Goal: Information Seeking & Learning: Learn about a topic

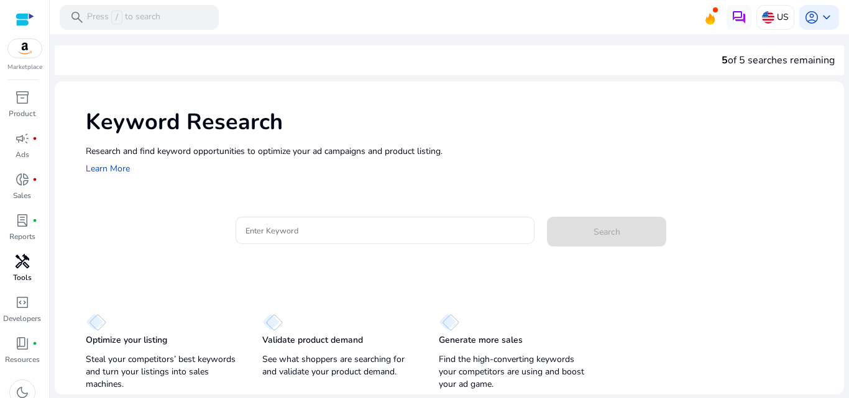
click at [25, 254] on span "handyman" at bounding box center [22, 261] width 15 height 15
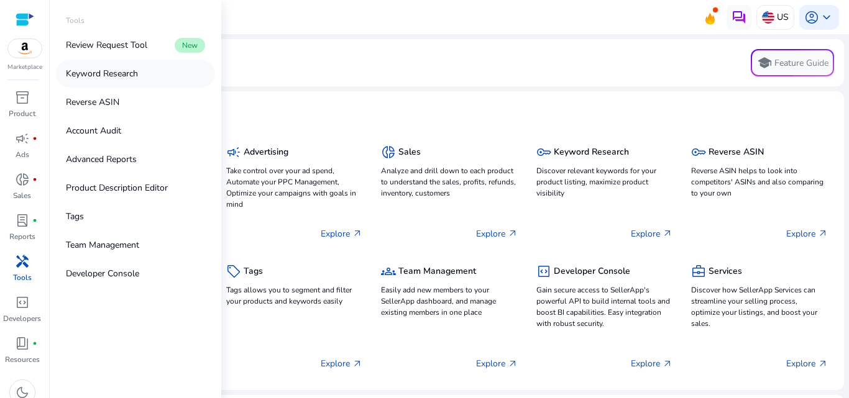
click at [116, 83] on link "Keyword Research" at bounding box center [135, 74] width 159 height 28
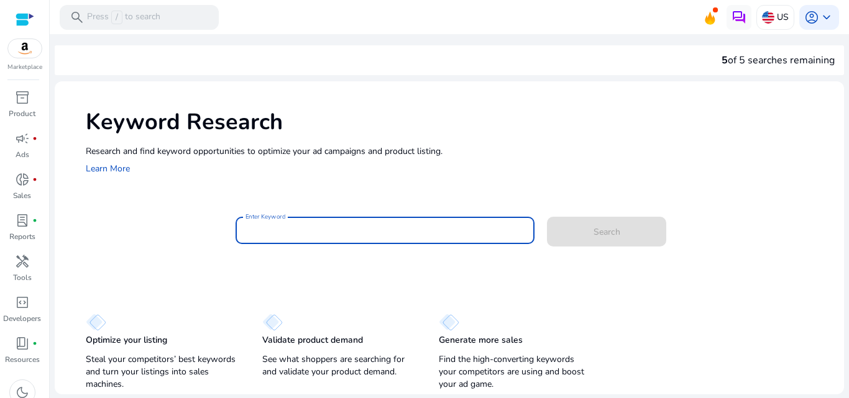
click at [278, 225] on input "Enter Keyword" at bounding box center [385, 231] width 280 height 14
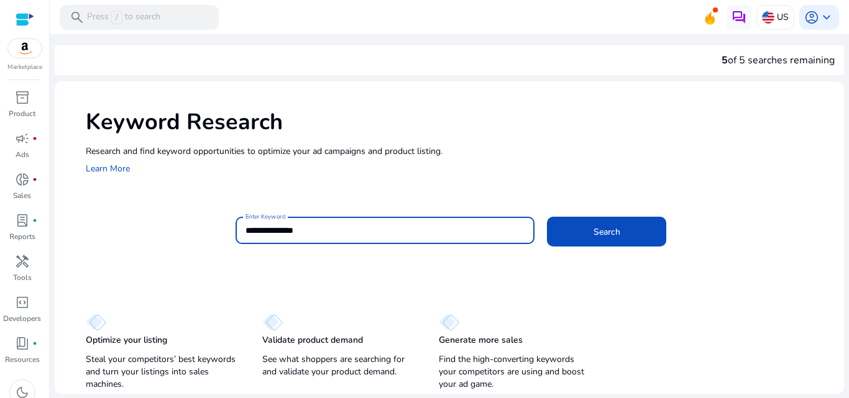
type input "**********"
click at [547, 217] on button "Search" at bounding box center [606, 232] width 119 height 30
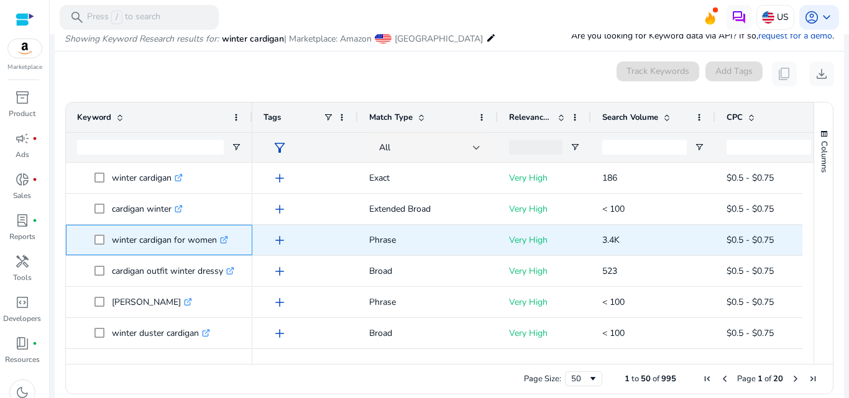
drag, startPoint x: 111, startPoint y: 244, endPoint x: 219, endPoint y: 249, distance: 108.3
click at [219, 249] on span "winter cardigan for women .st0{fill:#2c8af8}" at bounding box center [167, 239] width 147 height 25
copy span "winter cardigan for women"
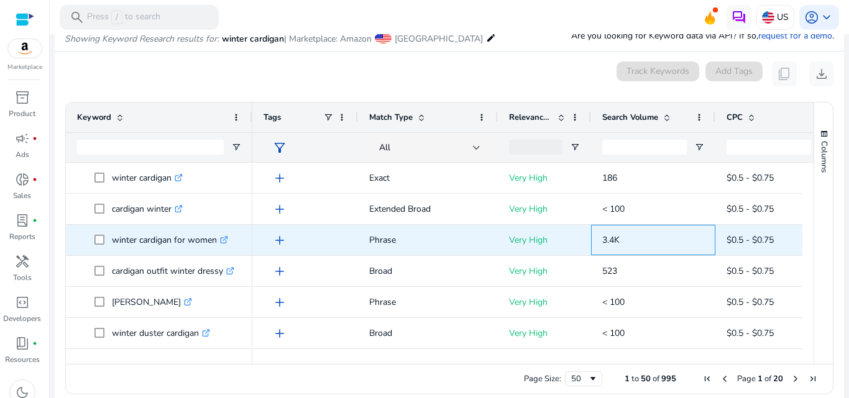
drag, startPoint x: 597, startPoint y: 247, endPoint x: 639, endPoint y: 241, distance: 42.1
click at [639, 241] on div "3.4K" at bounding box center [653, 240] width 124 height 30
copy span "3.4K"
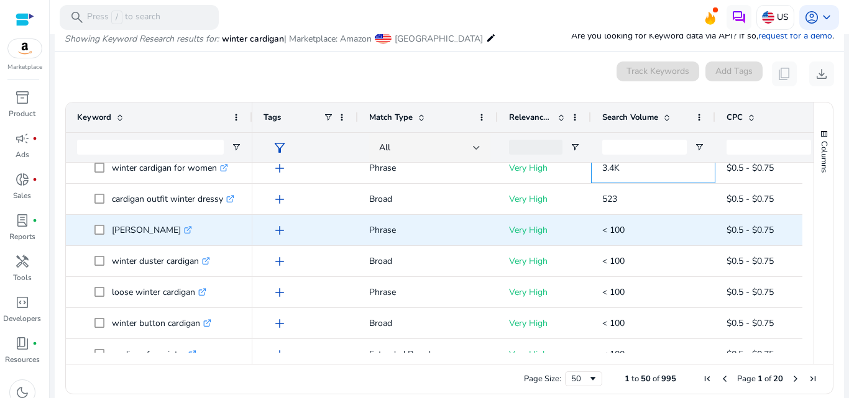
scroll to position [73, 0]
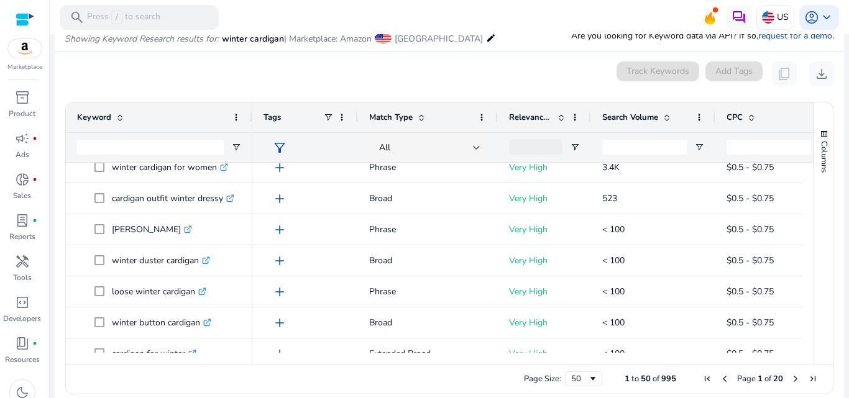
click at [550, 119] on span "Relevance Score" at bounding box center [530, 117] width 43 height 11
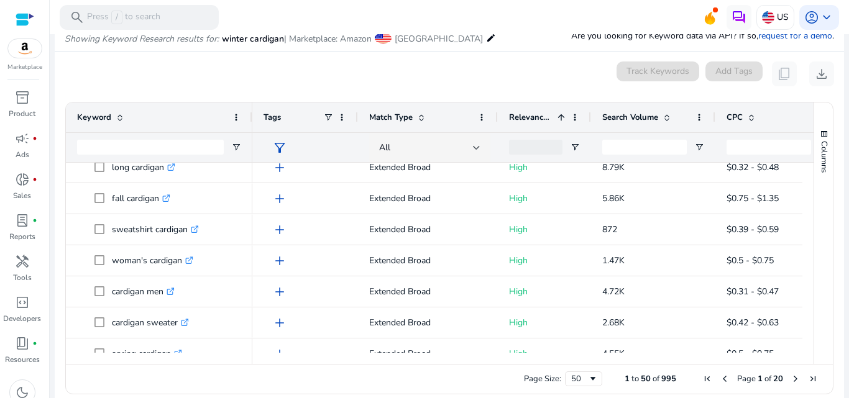
click at [627, 112] on span "Search Volume" at bounding box center [630, 117] width 56 height 11
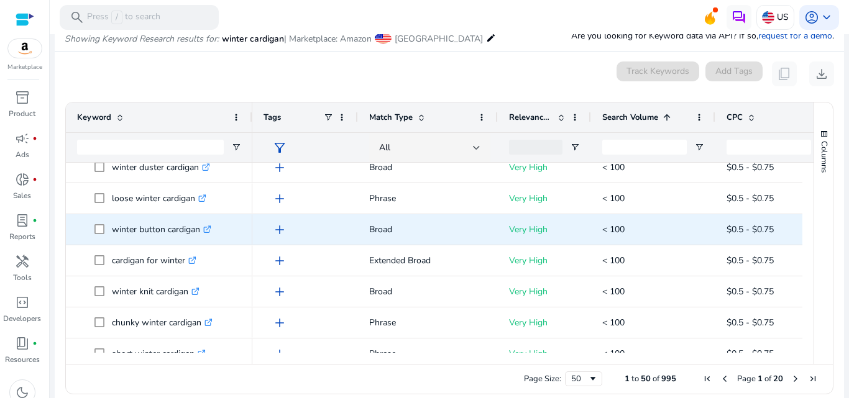
scroll to position [0, 0]
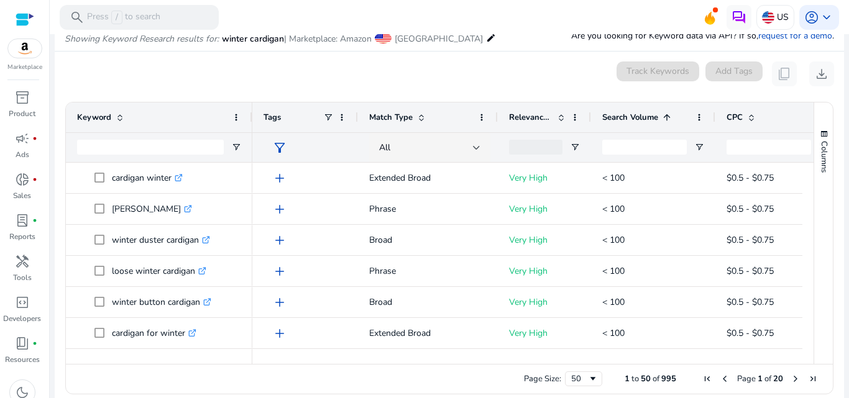
click at [623, 113] on span "Search Volume" at bounding box center [630, 117] width 56 height 11
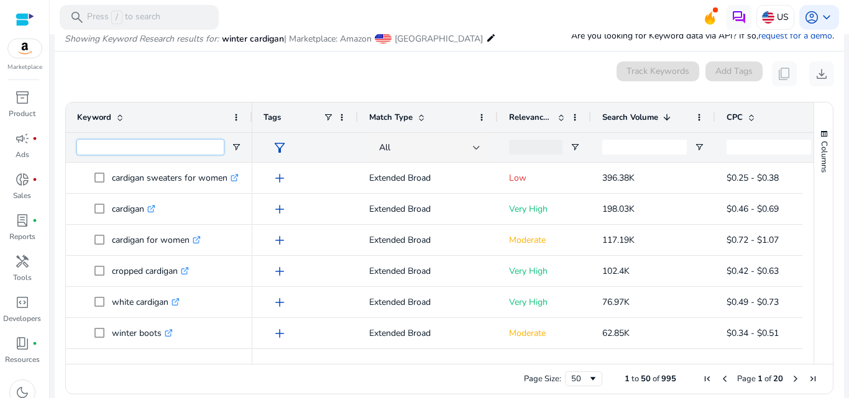
click at [145, 148] on input "Keyword Filter Input" at bounding box center [150, 147] width 147 height 15
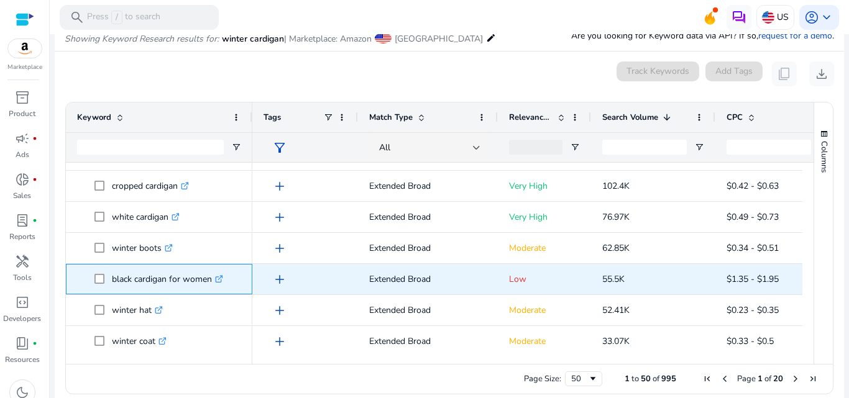
drag, startPoint x: 111, startPoint y: 277, endPoint x: 217, endPoint y: 280, distance: 106.3
click at [217, 280] on span "black cardigan for women .st0{fill:#2c8af8}" at bounding box center [167, 279] width 147 height 25
copy span "black cardigan for women"
click at [219, 273] on link ".st0{fill:#2c8af8}" at bounding box center [217, 279] width 11 height 12
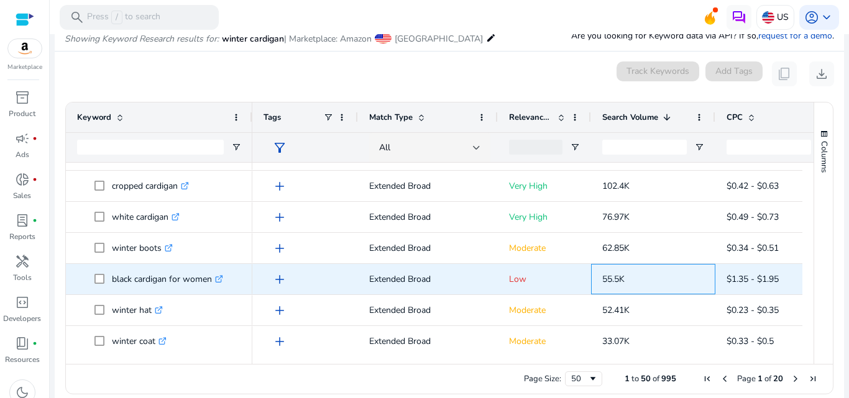
copy span "55.5K"
drag, startPoint x: 596, startPoint y: 277, endPoint x: 632, endPoint y: 279, distance: 35.5
click at [632, 279] on div "55.5K" at bounding box center [653, 279] width 124 height 30
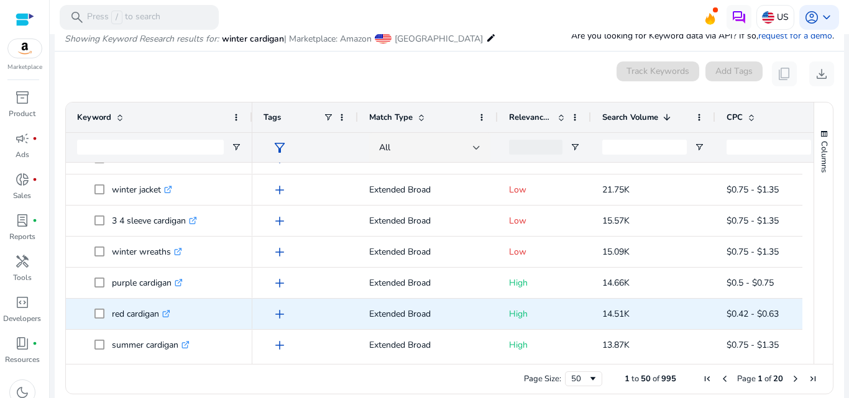
scroll to position [550, 0]
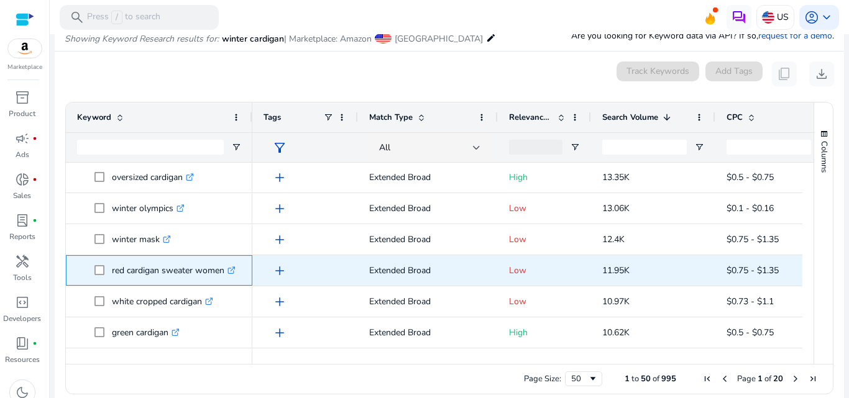
drag, startPoint x: 112, startPoint y: 270, endPoint x: 231, endPoint y: 273, distance: 118.7
click at [231, 273] on p "red cardigan sweater women .st0{fill:#2c8af8}" at bounding box center [174, 270] width 124 height 25
copy p "red cardigan sweater women"
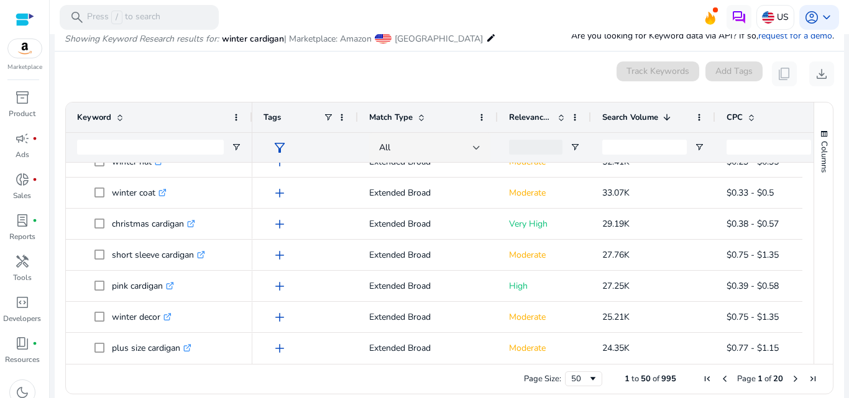
scroll to position [127, 0]
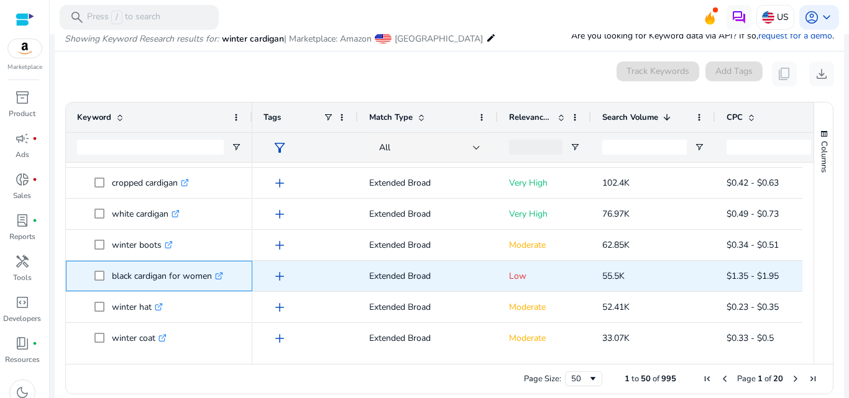
copy span "black cardigan for women"
drag, startPoint x: 107, startPoint y: 281, endPoint x: 217, endPoint y: 281, distance: 109.4
click at [217, 281] on span "black cardigan for women .st0{fill:#2c8af8}" at bounding box center [167, 275] width 147 height 25
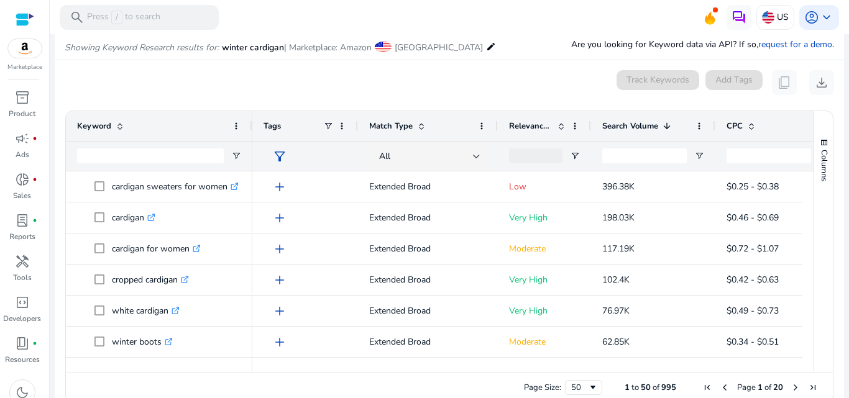
click at [564, 82] on div "0 keyword(s) selected Track Keywords Add Tags content_copy download" at bounding box center [449, 82] width 769 height 25
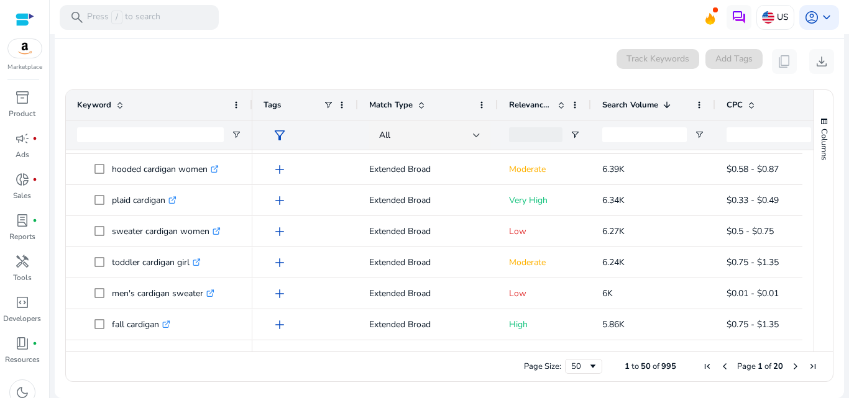
click at [790, 370] on span "Next Page" at bounding box center [795, 367] width 10 height 10
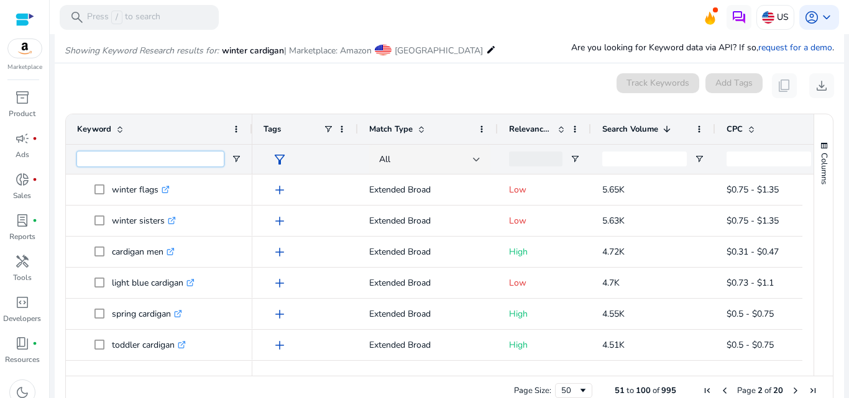
click at [116, 157] on input "Keyword Filter Input" at bounding box center [150, 159] width 147 height 15
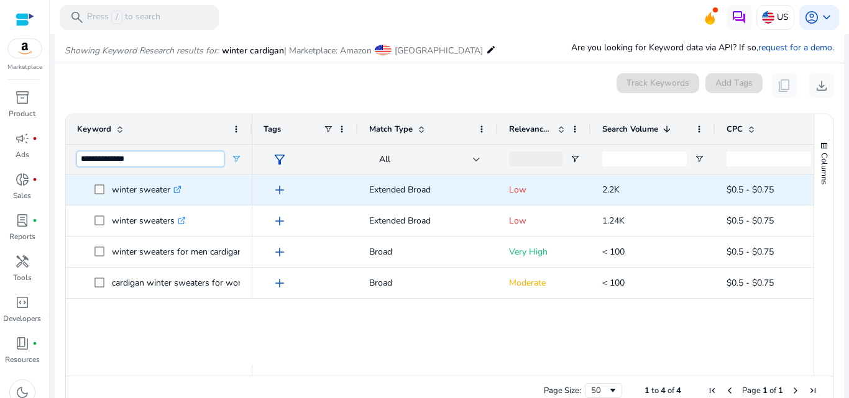
type input "**********"
drag, startPoint x: 112, startPoint y: 187, endPoint x: 185, endPoint y: 186, distance: 72.7
click at [185, 186] on span "winter sweater .st0{fill:#2c8af8}" at bounding box center [167, 189] width 147 height 25
copy span "winter sweater"
drag, startPoint x: 591, startPoint y: 184, endPoint x: 625, endPoint y: 190, distance: 34.7
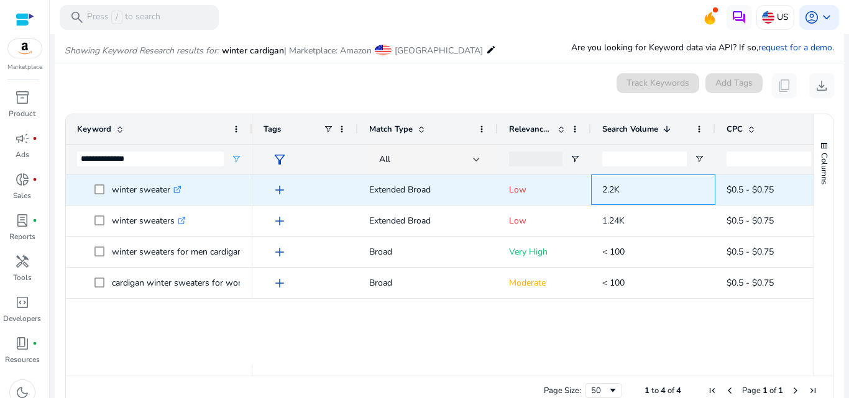
click at [625, 190] on div "2.2K" at bounding box center [653, 190] width 124 height 30
copy span "2.2K"
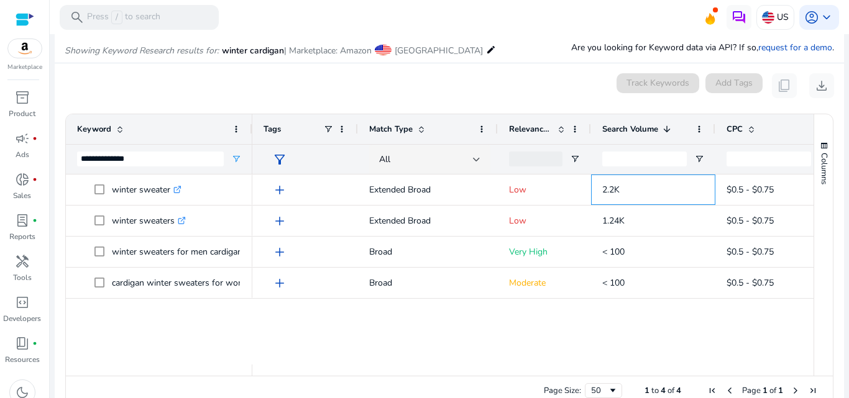
copy span "2.2K"
click at [156, 167] on input "**********" at bounding box center [150, 159] width 147 height 15
type input "*"
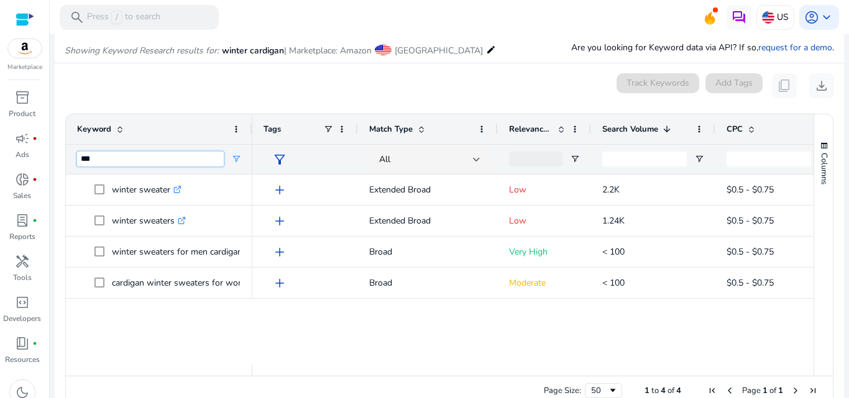
type input "***"
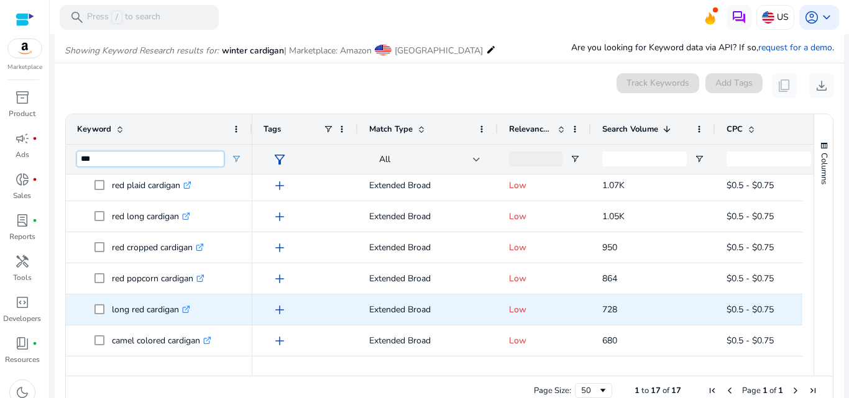
scroll to position [70, 0]
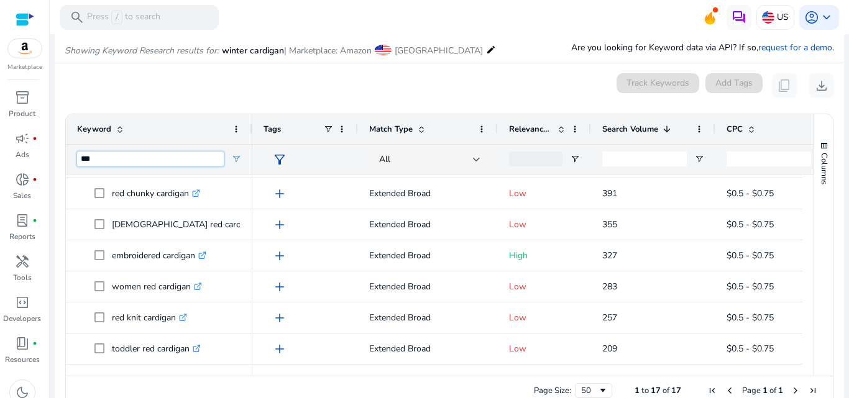
click at [143, 162] on input "***" at bounding box center [150, 159] width 147 height 15
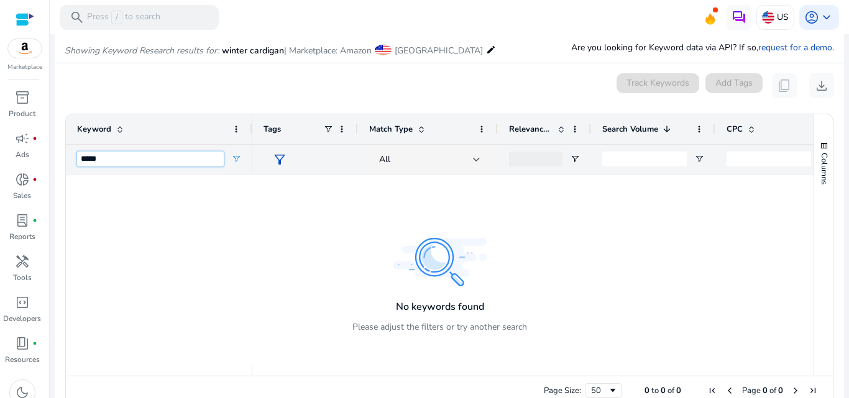
click at [95, 156] on input "*****" at bounding box center [150, 159] width 147 height 15
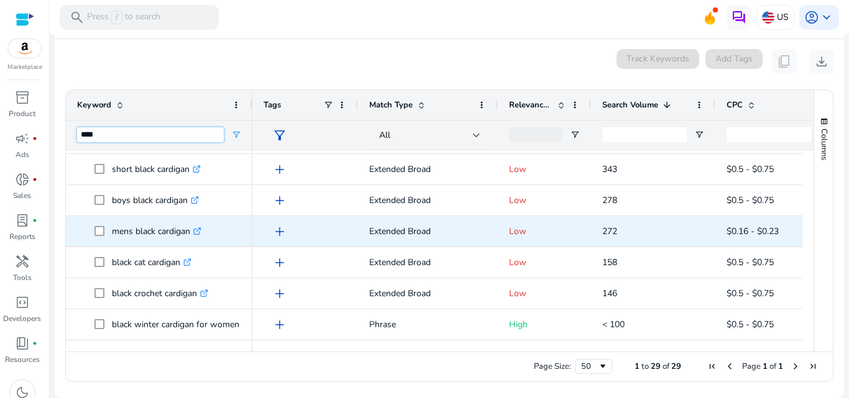
type input "***"
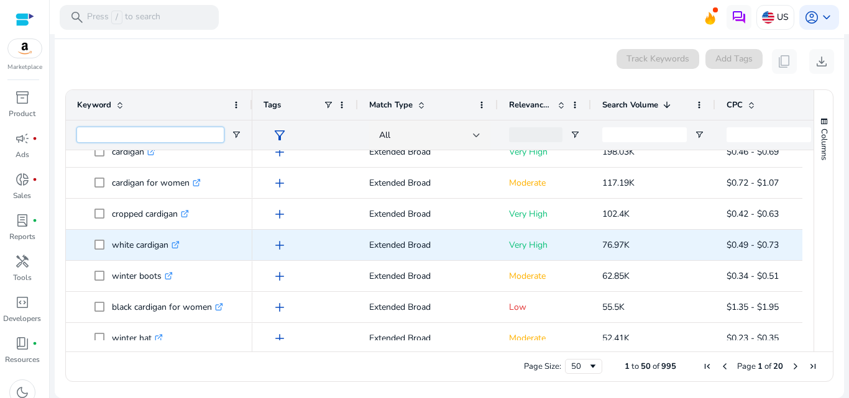
scroll to position [46, 0]
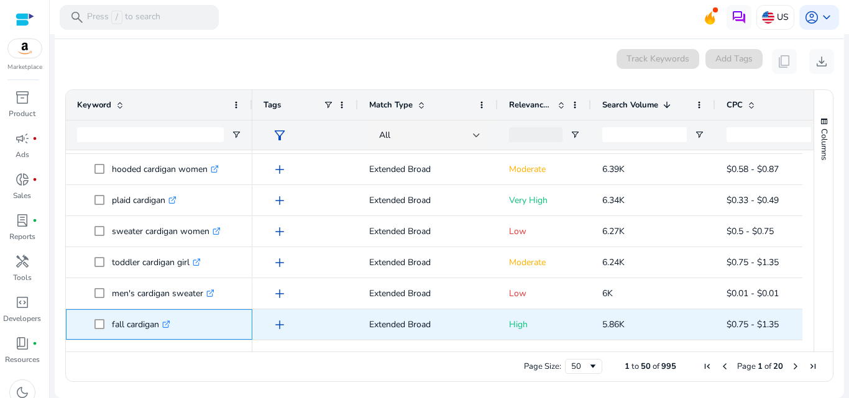
drag, startPoint x: 108, startPoint y: 317, endPoint x: 158, endPoint y: 329, distance: 51.2
click at [158, 329] on span "fall cardigan .st0{fill:#2c8af8}" at bounding box center [167, 324] width 147 height 25
click at [167, 323] on icon at bounding box center [166, 325] width 6 height 6
copy span "fall cardigan"
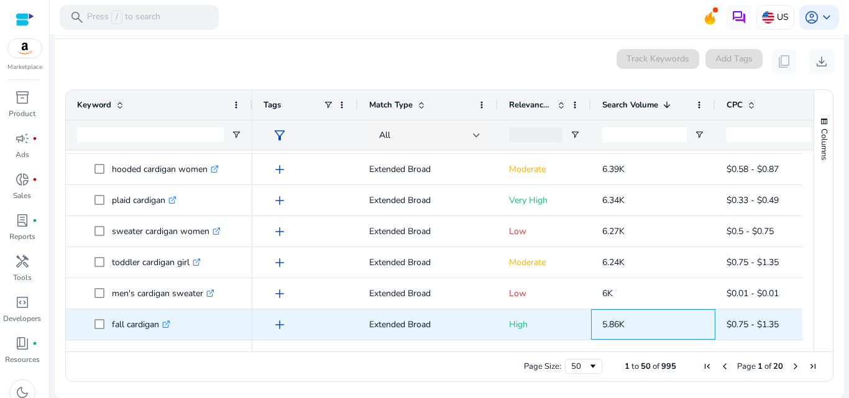
drag, startPoint x: 602, startPoint y: 323, endPoint x: 634, endPoint y: 329, distance: 32.3
click at [634, 329] on p "5.86K" at bounding box center [653, 324] width 102 height 25
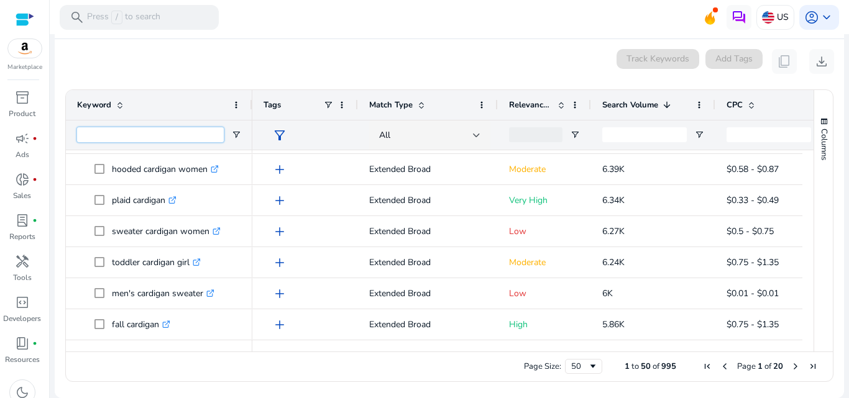
click at [160, 132] on input "Keyword Filter Input" at bounding box center [150, 134] width 147 height 15
type input "*"
type input "****"
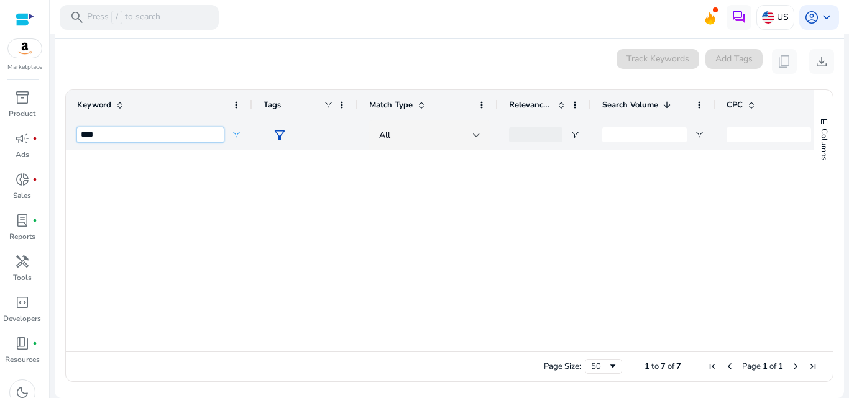
scroll to position [27, 0]
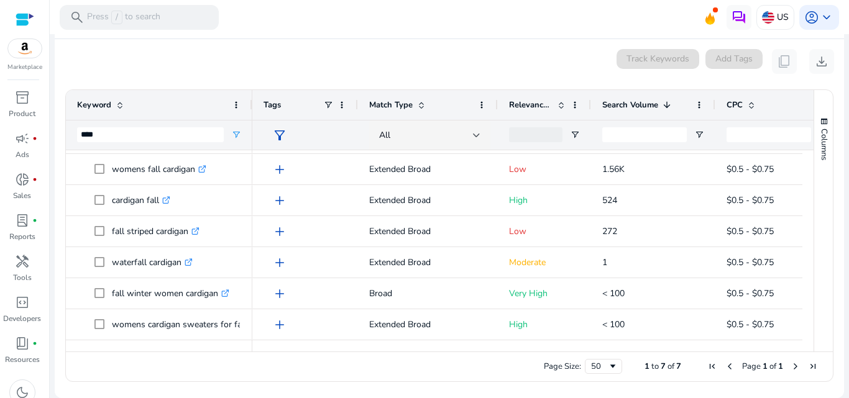
click at [642, 102] on span "Search Volume" at bounding box center [630, 104] width 56 height 11
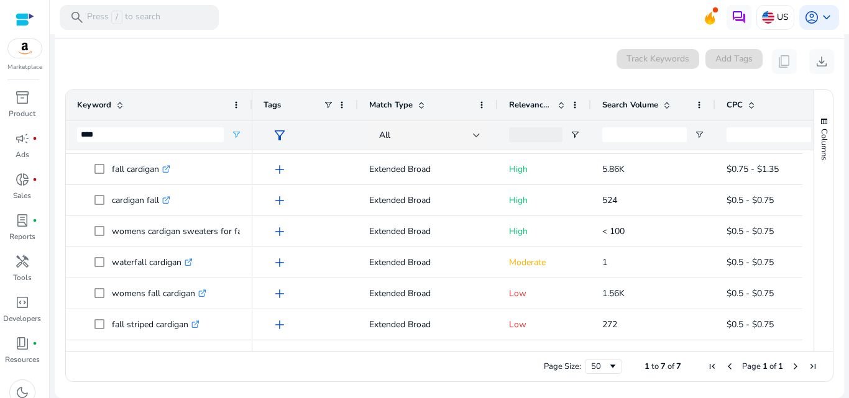
click at [642, 102] on span "Search Volume" at bounding box center [630, 104] width 56 height 11
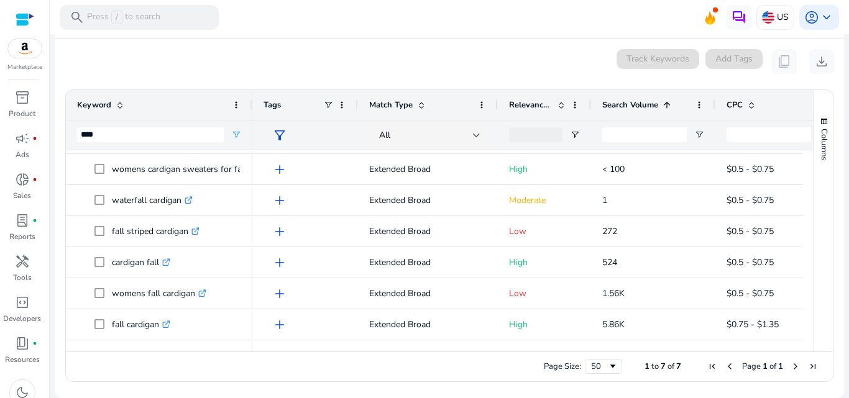
click at [642, 102] on span "Search Volume" at bounding box center [630, 104] width 56 height 11
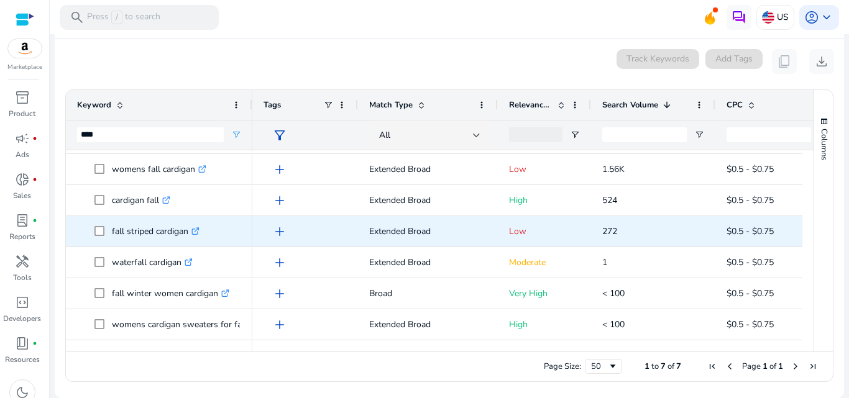
scroll to position [0, 0]
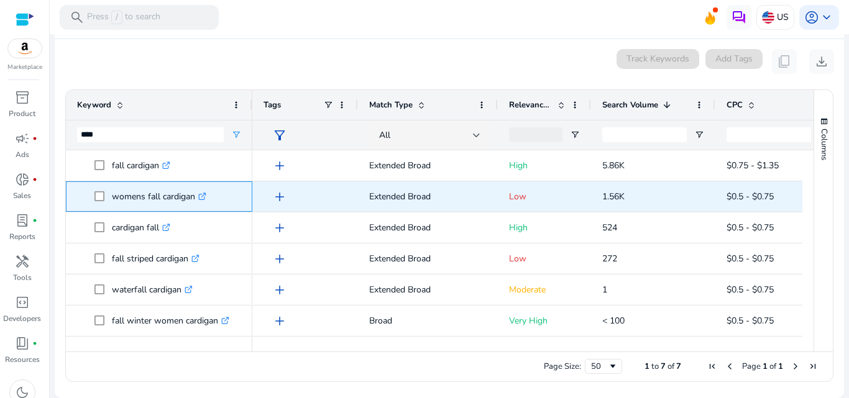
drag, startPoint x: 114, startPoint y: 198, endPoint x: 195, endPoint y: 198, distance: 80.8
click at [195, 198] on p "womens fall cardigan .st0{fill:#2c8af8}" at bounding box center [159, 196] width 94 height 25
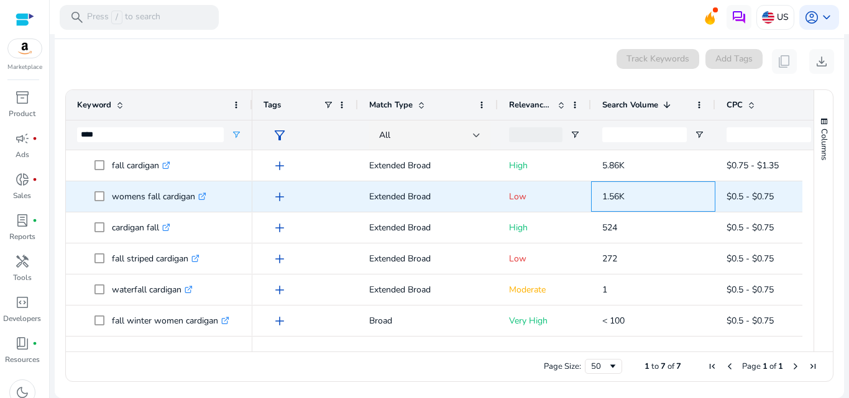
drag, startPoint x: 596, startPoint y: 190, endPoint x: 634, endPoint y: 202, distance: 40.5
click at [634, 202] on div "1.56K" at bounding box center [653, 196] width 124 height 30
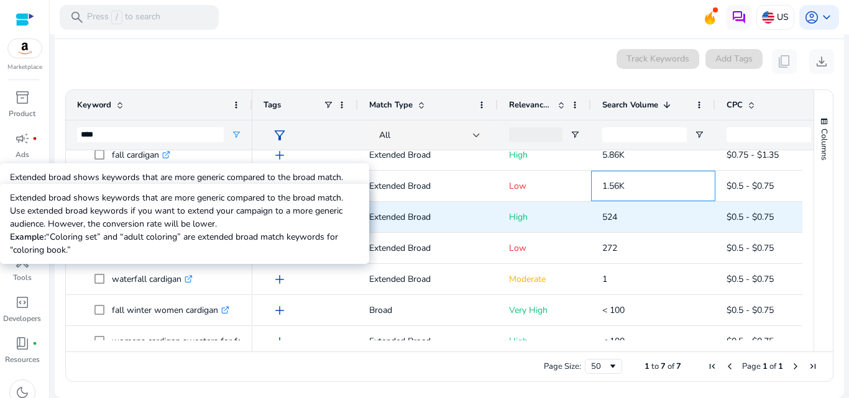
scroll to position [11, 0]
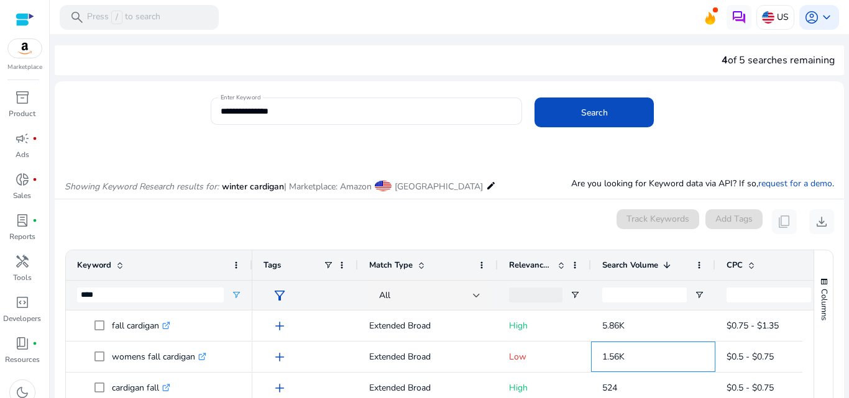
scroll to position [11, 0]
